Goal: Find specific page/section: Find specific page/section

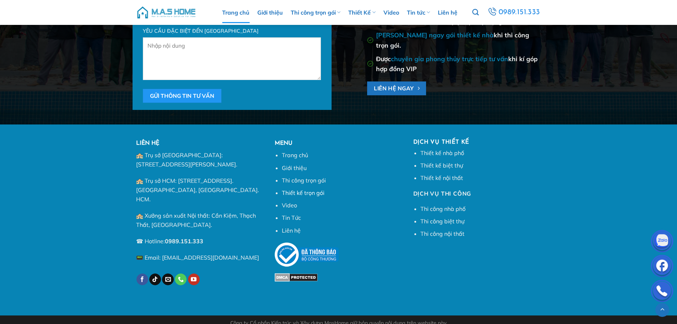
scroll to position [2720, 0]
click at [297, 194] on link "Thiết kế trọn gói" at bounding box center [303, 192] width 43 height 7
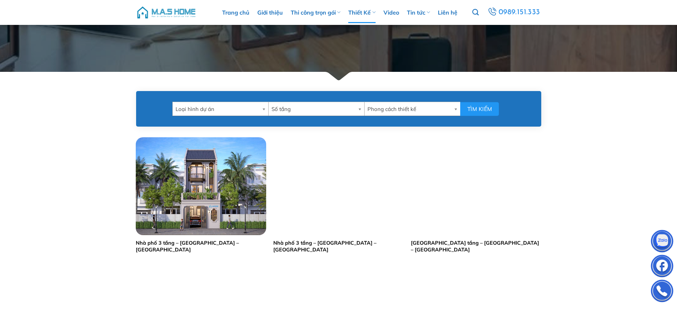
scroll to position [249, 0]
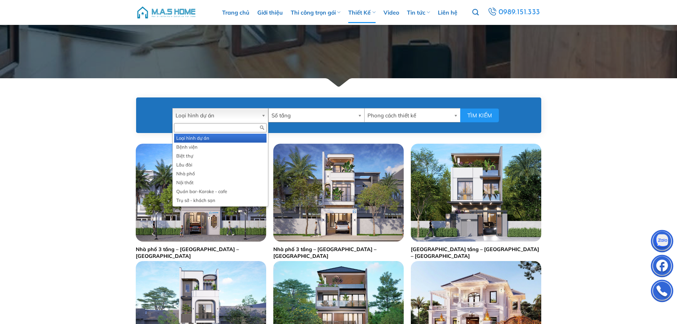
click at [256, 116] on span "Loại hình dự án" at bounding box center [216, 115] width 83 height 14
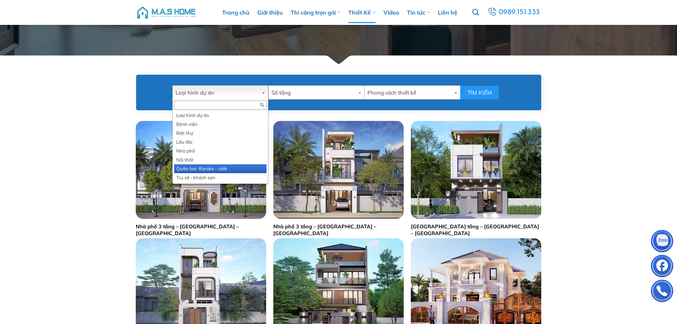
scroll to position [284, 0]
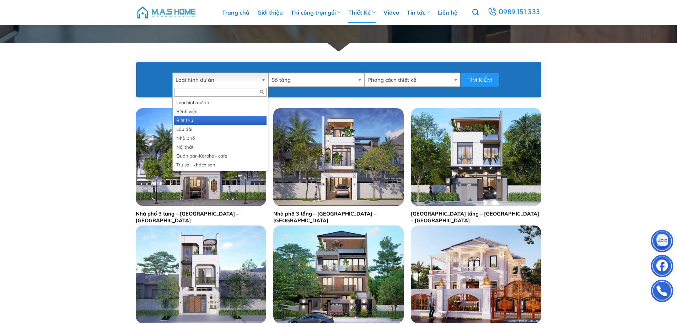
click at [215, 120] on li "Biệt thự" at bounding box center [220, 120] width 92 height 9
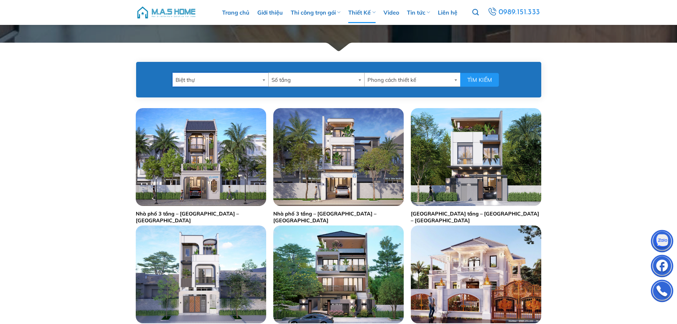
click at [311, 81] on span "Số tầng" at bounding box center [312, 80] width 83 height 14
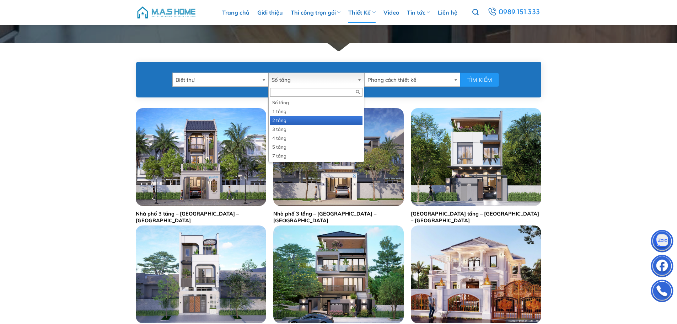
click at [305, 124] on li "2 tầng" at bounding box center [316, 120] width 92 height 9
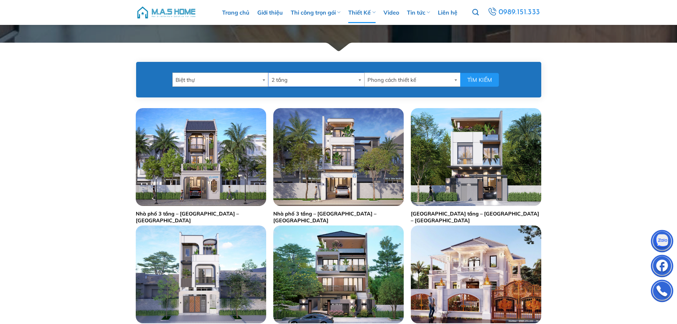
click at [392, 81] on span "Phong cách thiết kế" at bounding box center [408, 80] width 83 height 14
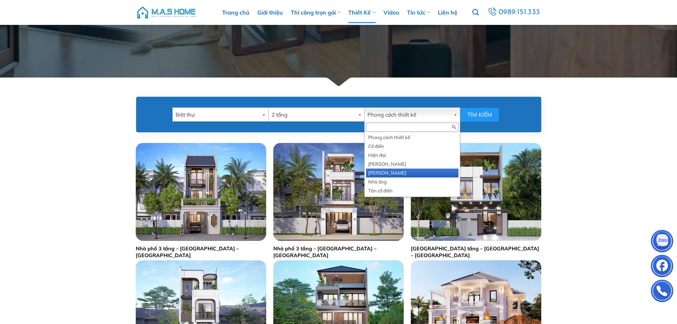
scroll to position [249, 0]
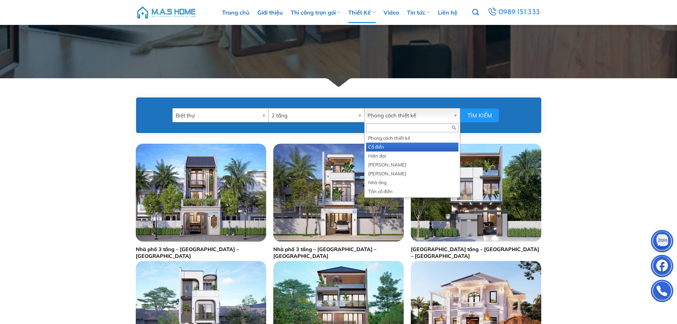
click at [391, 147] on li "Cổ điển" at bounding box center [412, 146] width 92 height 9
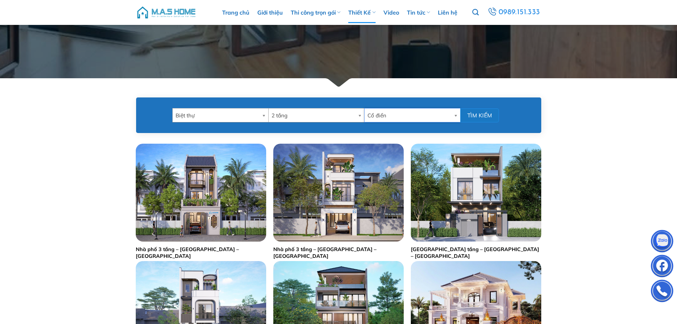
click at [477, 118] on button "Tìm kiếm" at bounding box center [479, 115] width 39 height 14
click at [400, 116] on span "Cổ điển" at bounding box center [408, 115] width 83 height 14
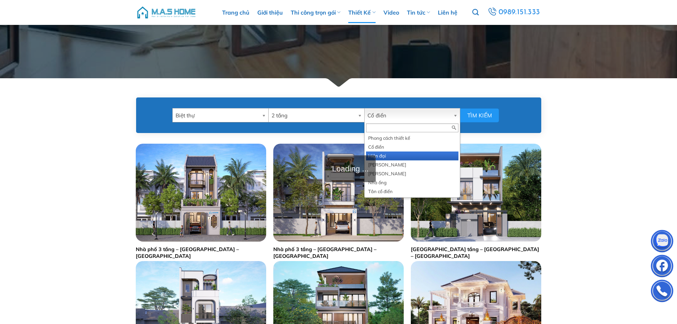
click at [392, 155] on li "Hiện đại" at bounding box center [412, 155] width 92 height 9
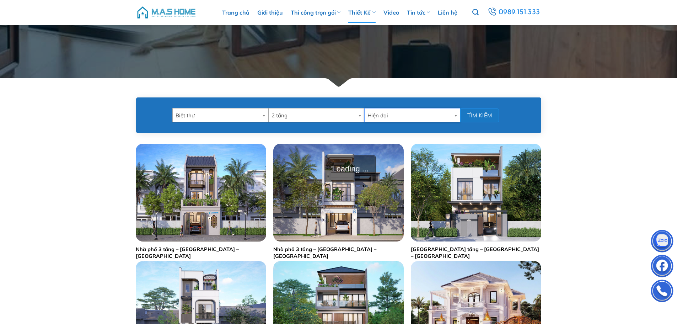
click at [477, 114] on button "Tìm kiếm" at bounding box center [479, 115] width 39 height 14
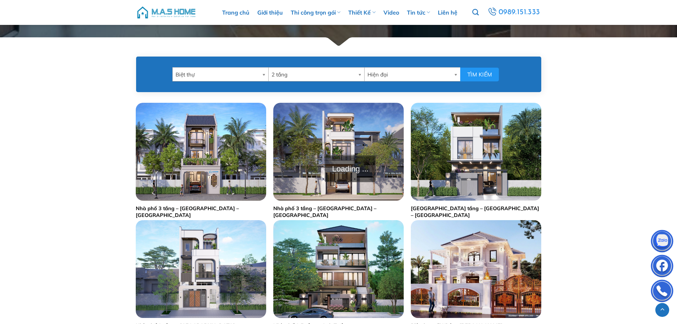
scroll to position [178, 0]
